Goal: Check status: Check status

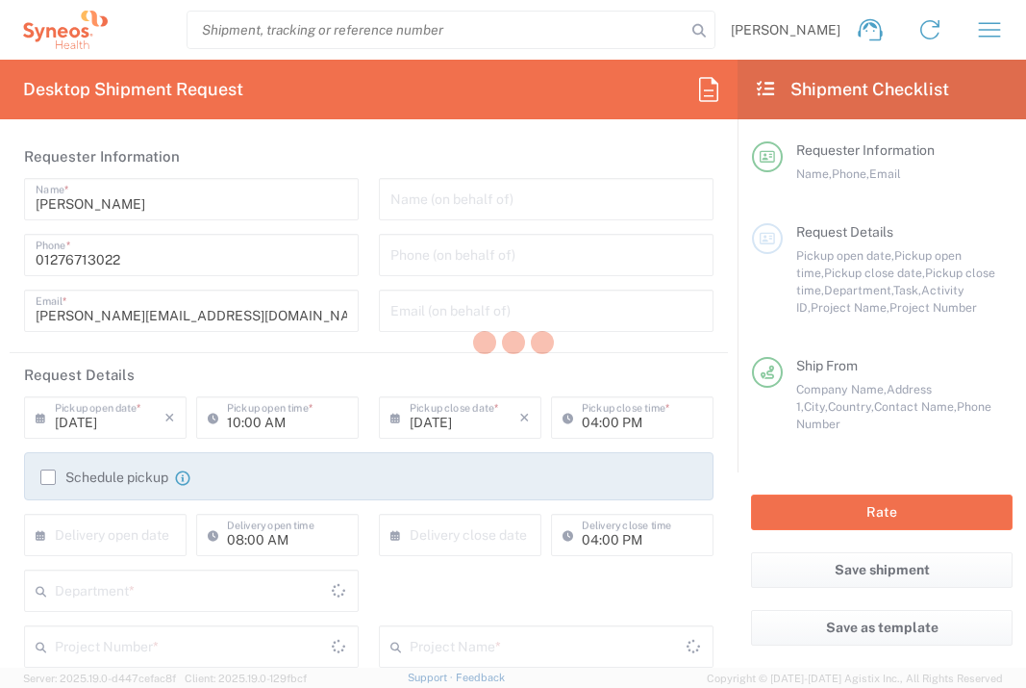
type input "Department"
type input "[GEOGRAPHIC_DATA]"
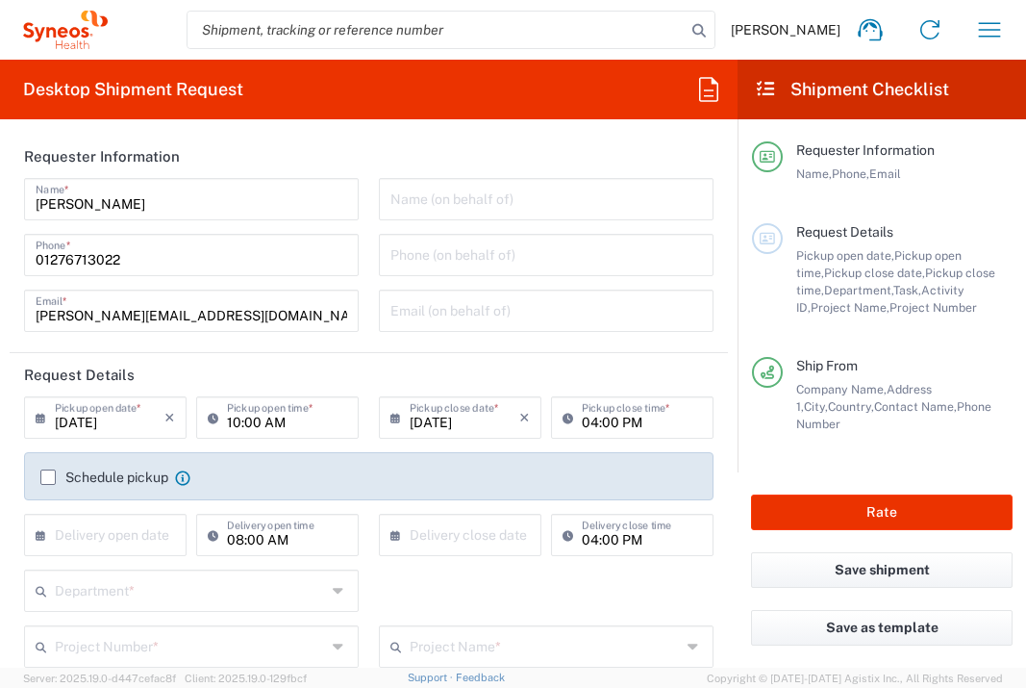
type input "[GEOGRAPHIC_DATA]"
click at [999, 30] on icon "button" at bounding box center [990, 29] width 22 height 14
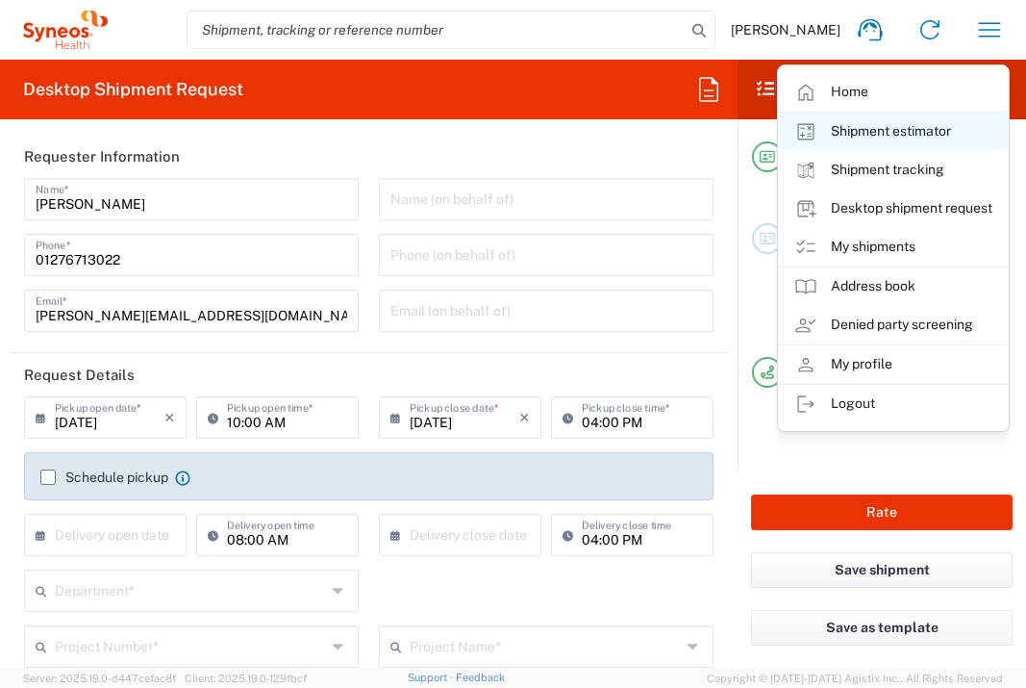
type input "Syneos Health UK Limited"
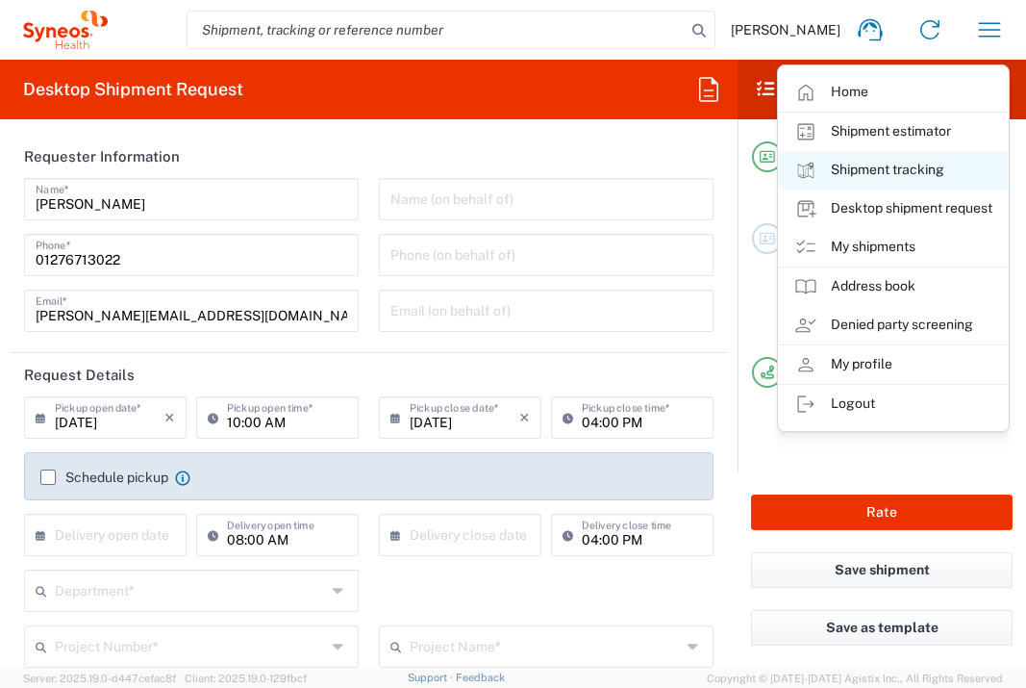
click at [896, 166] on link "Shipment tracking" at bounding box center [893, 170] width 229 height 38
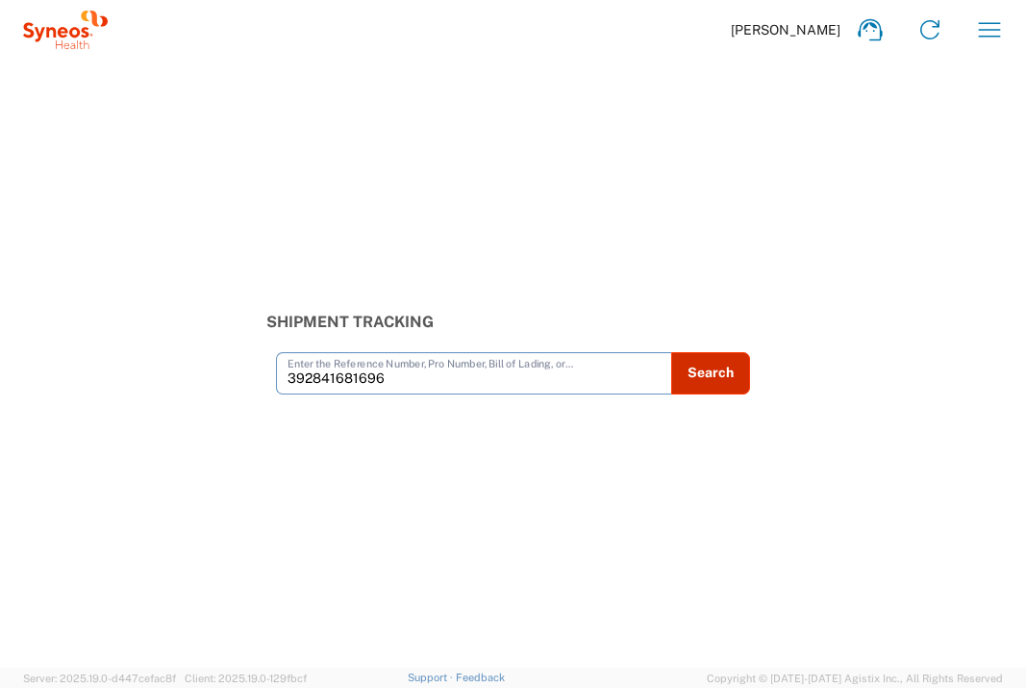
type input "392841681696"
click at [707, 388] on button "Search" at bounding box center [710, 373] width 79 height 42
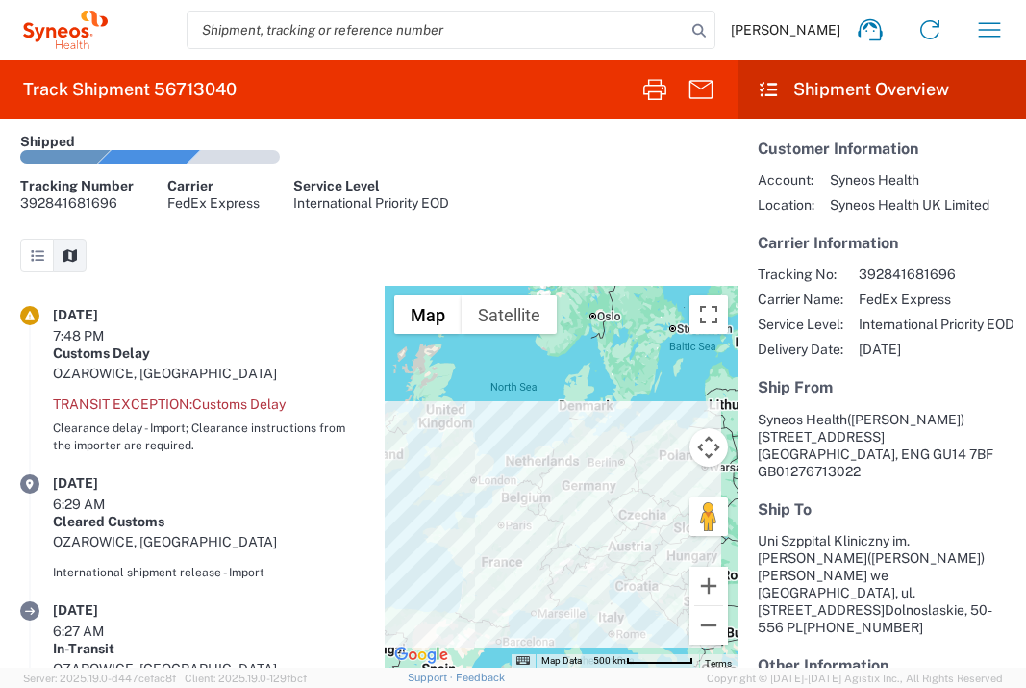
click at [30, 316] on icon at bounding box center [29, 315] width 19 height 19
